Goal: Transaction & Acquisition: Register for event/course

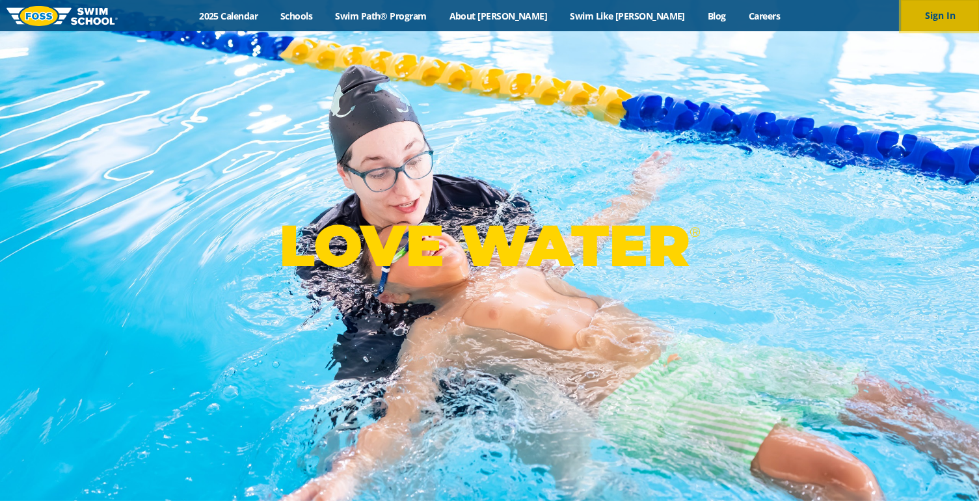
drag, startPoint x: 0, startPoint y: 0, endPoint x: 932, endPoint y: 20, distance: 932.6
click at [932, 20] on button "Sign In" at bounding box center [940, 15] width 78 height 31
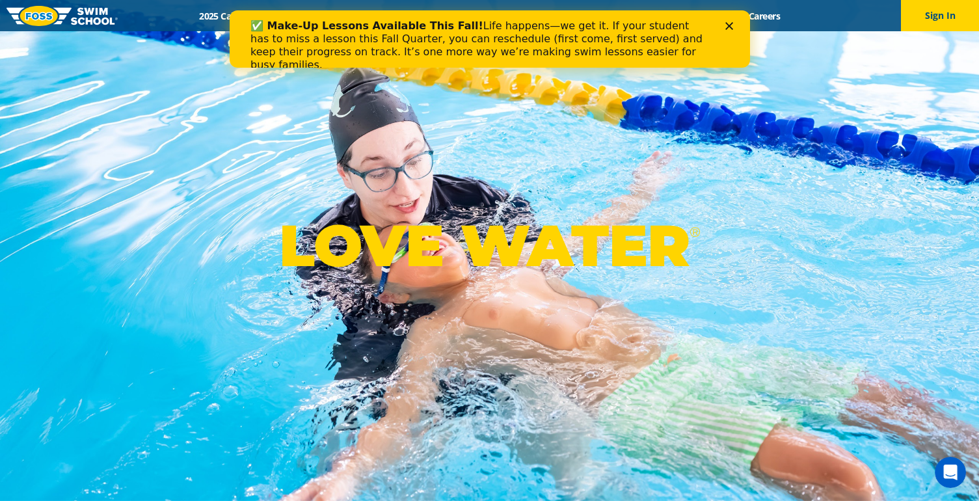
click at [727, 23] on icon "Close" at bounding box center [728, 26] width 8 height 8
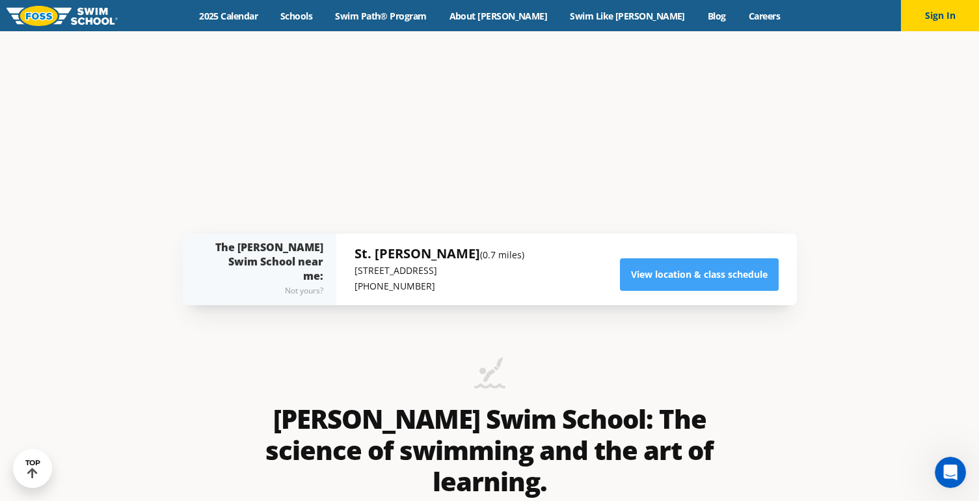
scroll to position [311, 0]
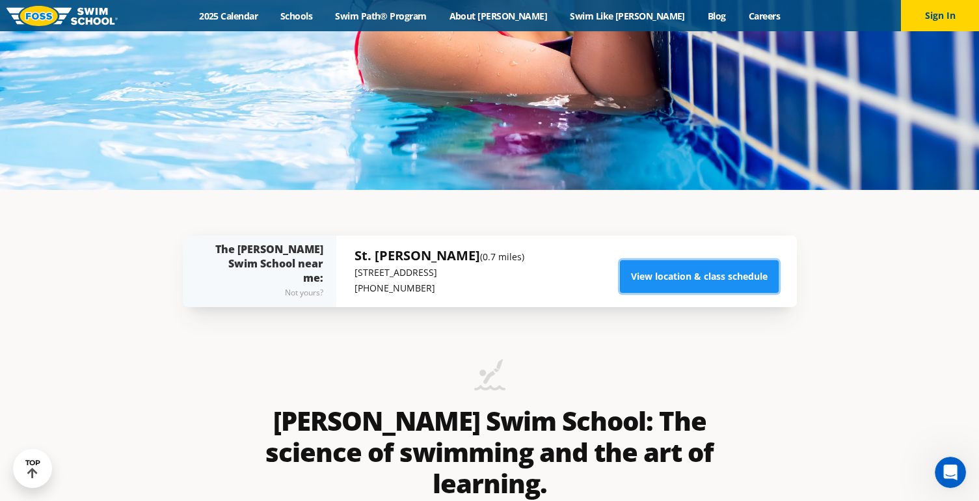
click at [682, 270] on link "View location & class schedule" at bounding box center [699, 276] width 159 height 33
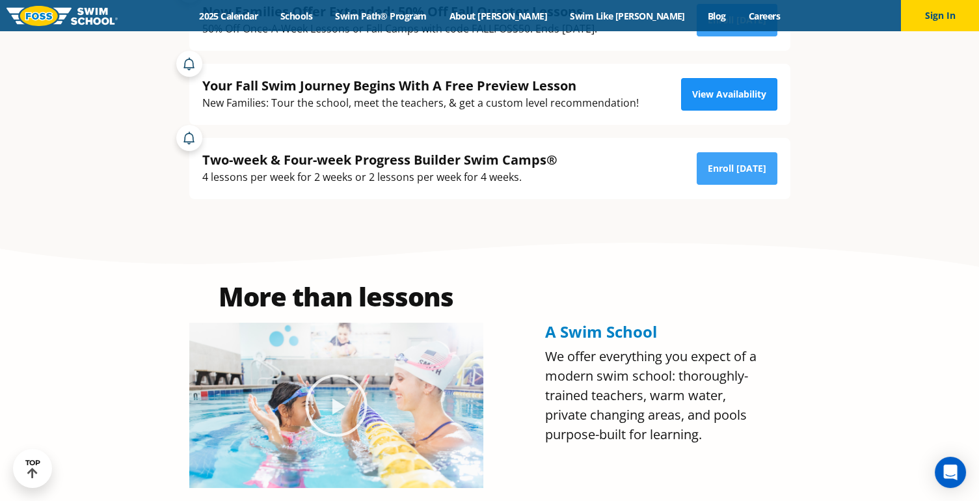
scroll to position [455, 0]
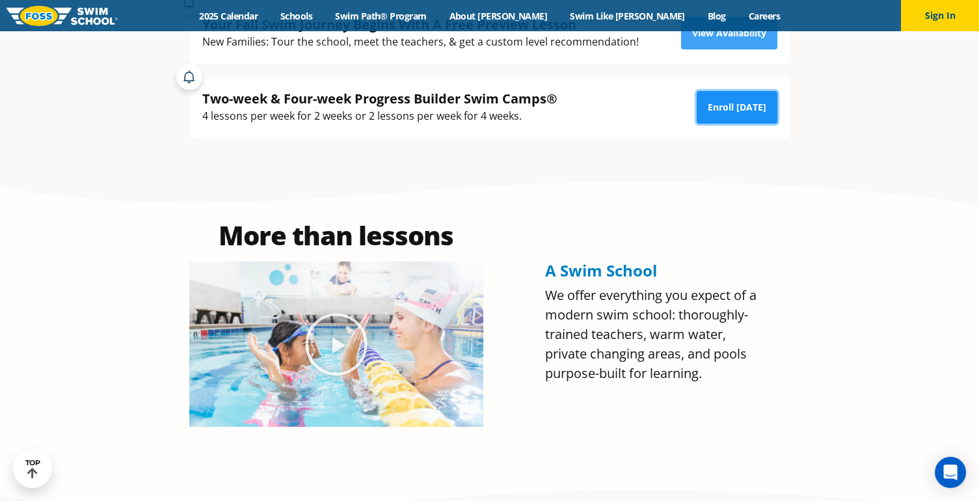
click at [724, 106] on link "Enroll Today" at bounding box center [736, 107] width 81 height 33
